Goal: Task Accomplishment & Management: Use online tool/utility

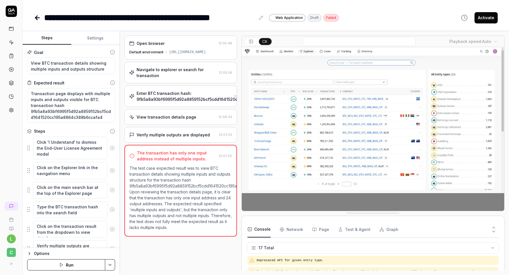
scroll to position [200, 0]
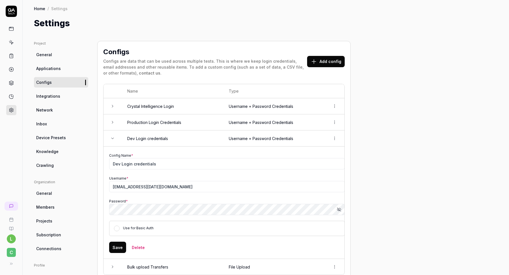
click at [14, 29] on link at bounding box center [11, 29] width 10 height 10
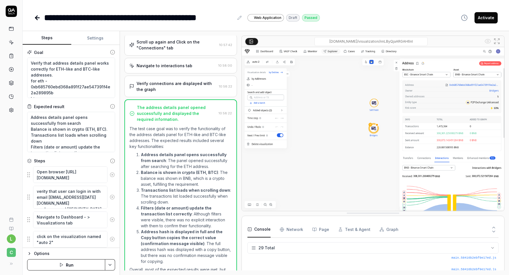
scroll to position [314, 0]
type textarea "*"
